Goal: Information Seeking & Learning: Learn about a topic

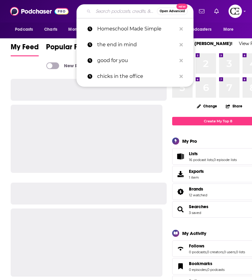
click at [110, 10] on input "Search podcasts, credits, & more..." at bounding box center [125, 11] width 64 height 10
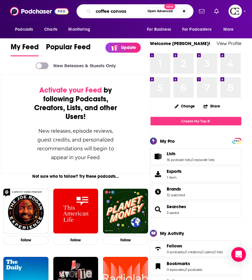
type input "coffee convos"
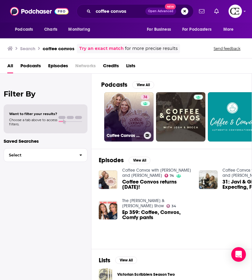
click at [120, 109] on link "74 Coffee Convos with [PERSON_NAME] and [PERSON_NAME]" at bounding box center [128, 116] width 49 height 49
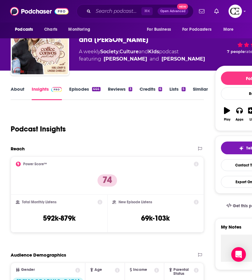
scroll to position [26, 0]
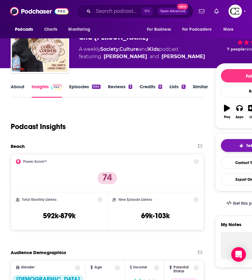
click at [233, 147] on button "Tell Me Why" at bounding box center [253, 145] width 65 height 13
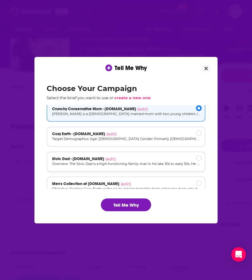
scroll to position [0, 0]
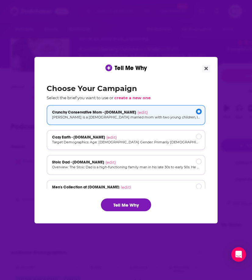
click at [74, 144] on p "Target Demographics: Age: [DEMOGRAPHIC_DATA] Gender: Primarily [DEMOGRAPHIC_DAT…" at bounding box center [126, 142] width 148 height 5
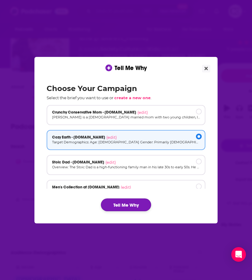
click at [118, 203] on button "Tell Me Why" at bounding box center [126, 204] width 50 height 13
